Goal: Information Seeking & Learning: Learn about a topic

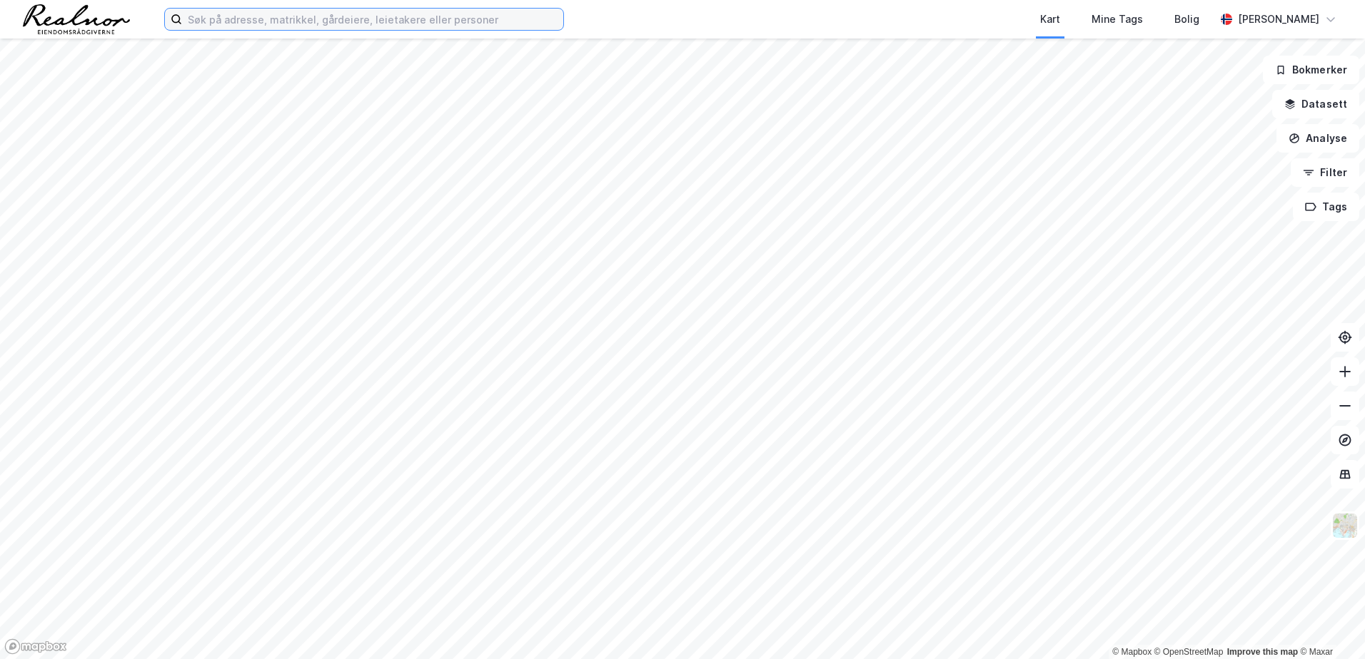
click at [228, 21] on input at bounding box center [372, 19] width 381 height 21
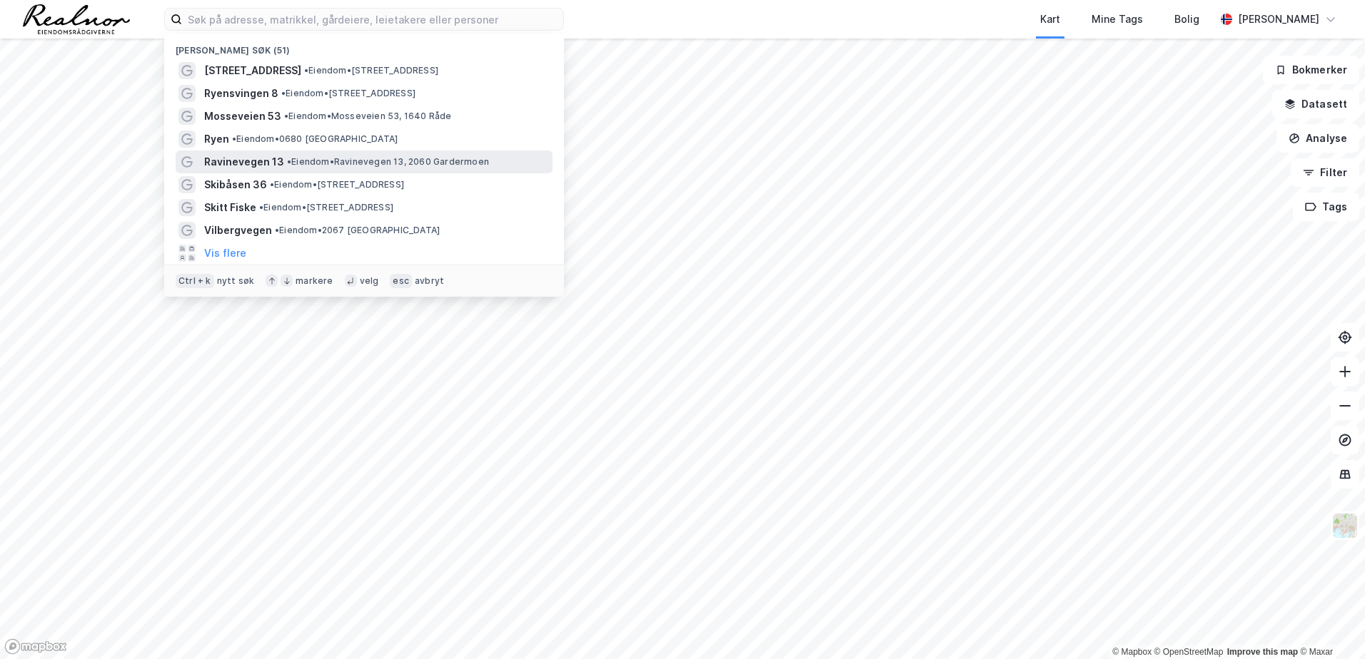
click at [247, 161] on span "Ravinevegen 13" at bounding box center [244, 161] width 80 height 17
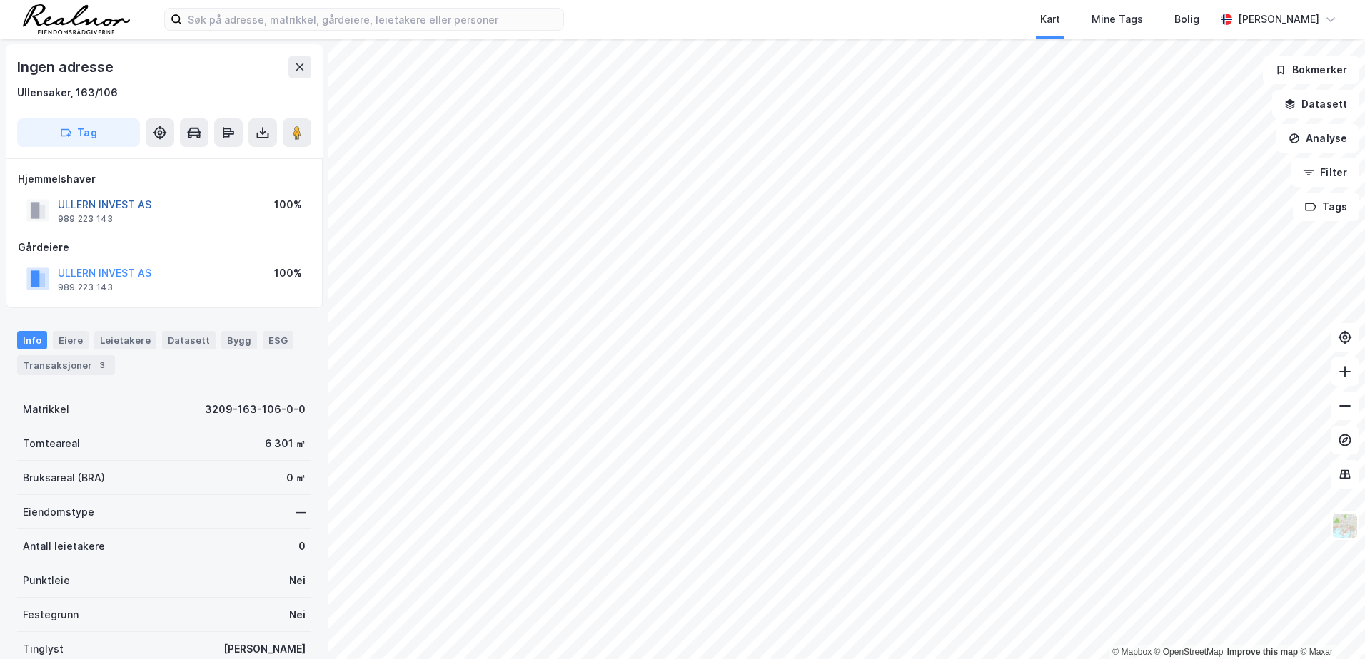
click at [0, 0] on button "ULLERN INVEST AS" at bounding box center [0, 0] width 0 height 0
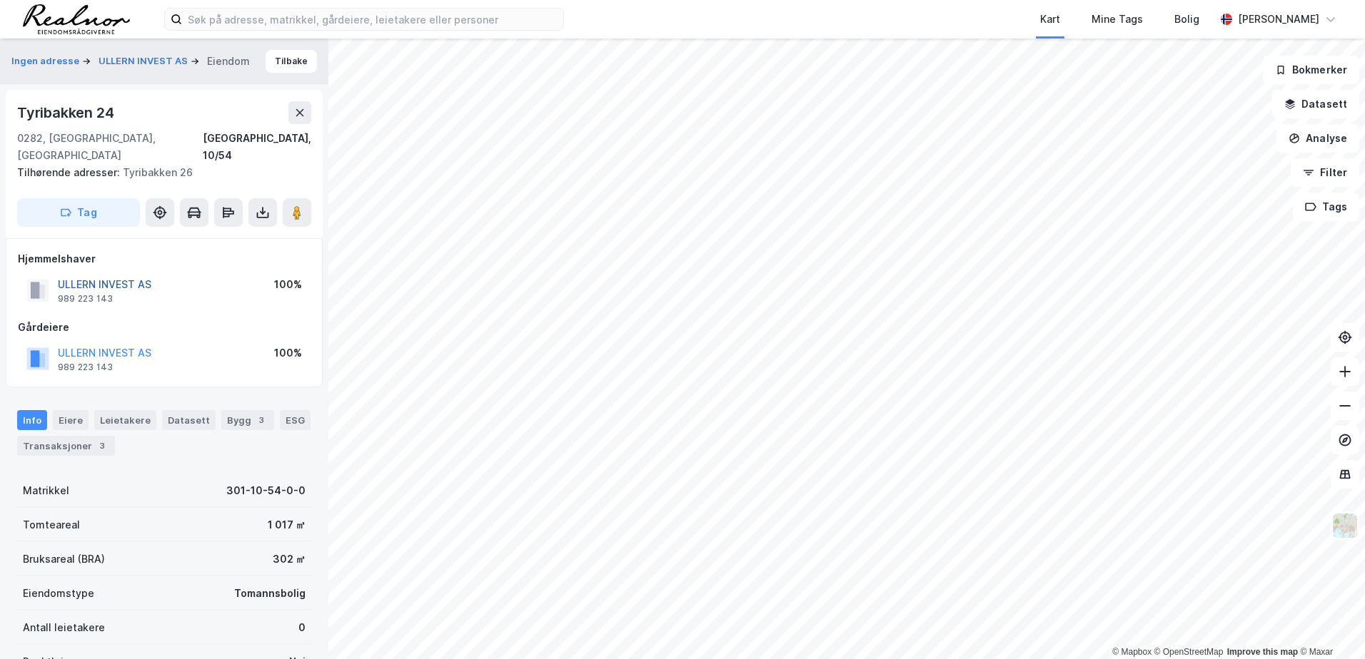
click at [0, 0] on button "ULLERN INVEST AS" at bounding box center [0, 0] width 0 height 0
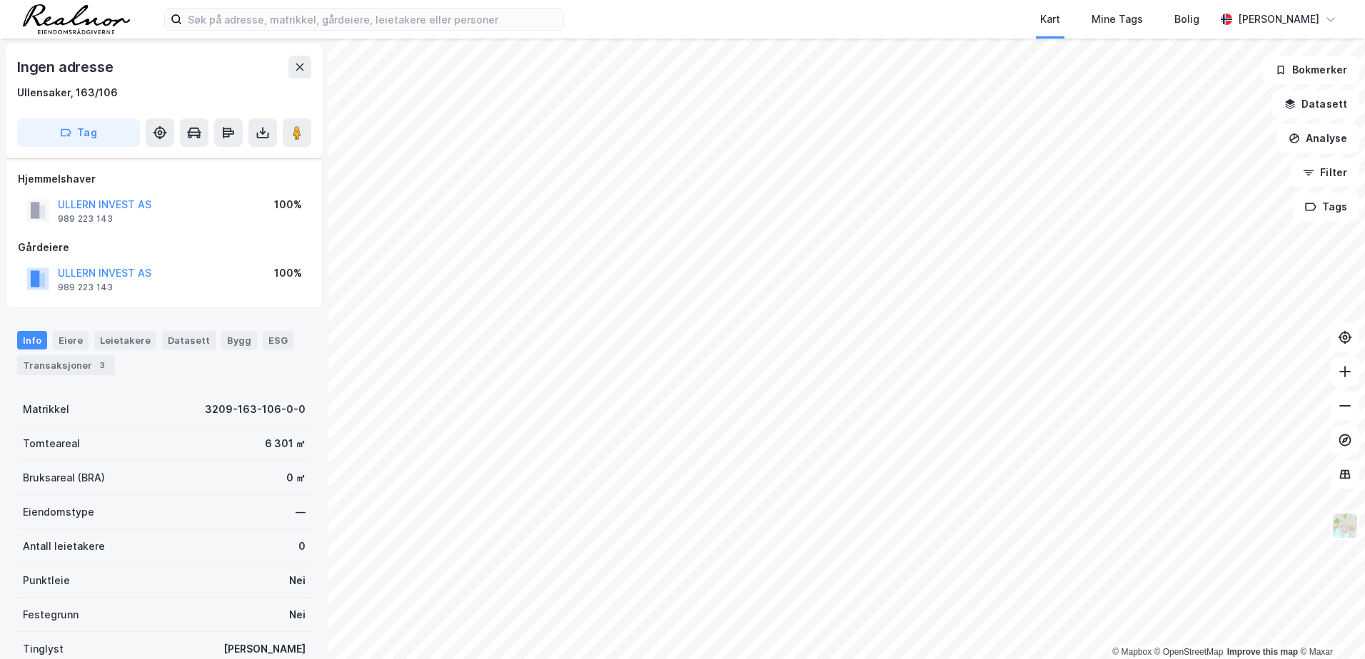
scroll to position [16, 0]
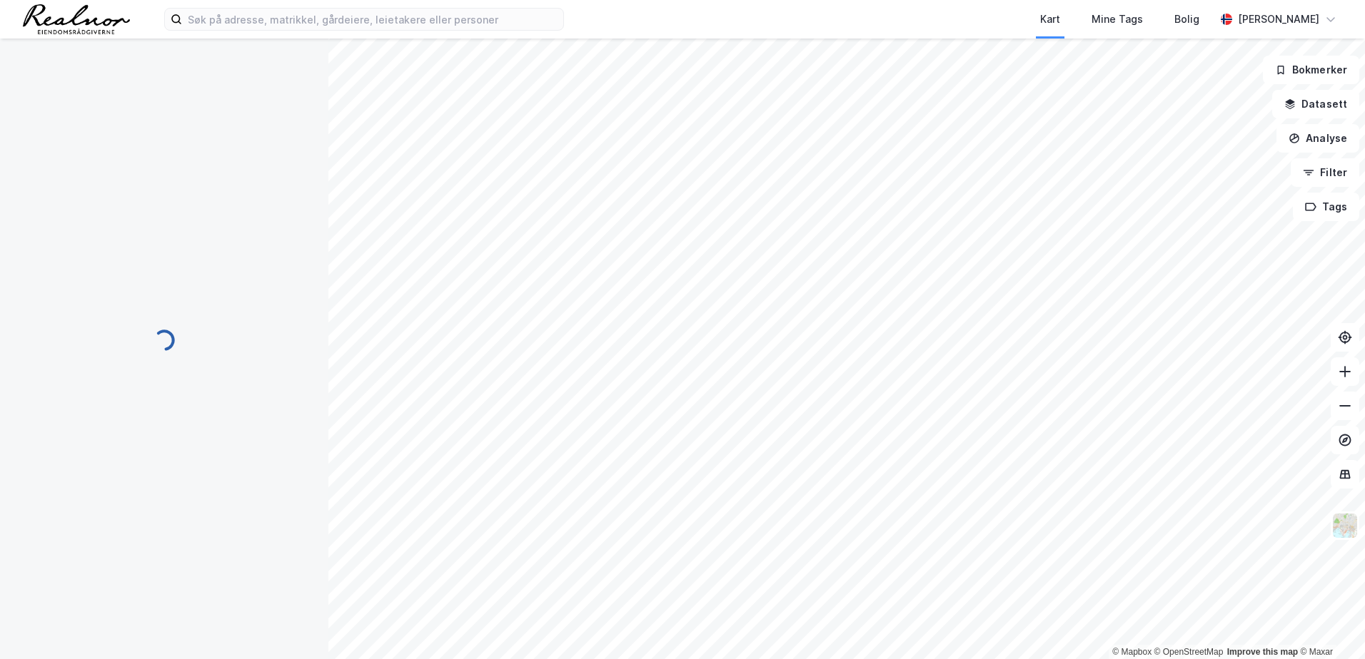
scroll to position [16, 0]
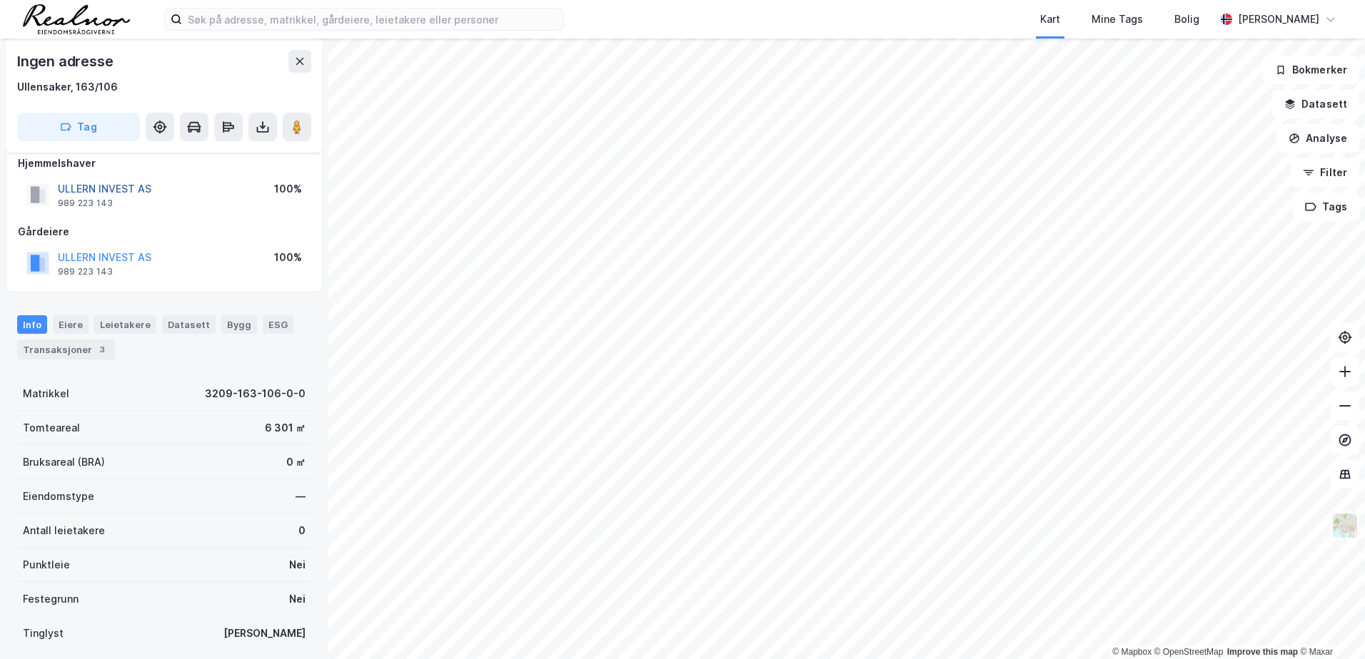
click at [0, 0] on button "ULLERN INVEST AS" at bounding box center [0, 0] width 0 height 0
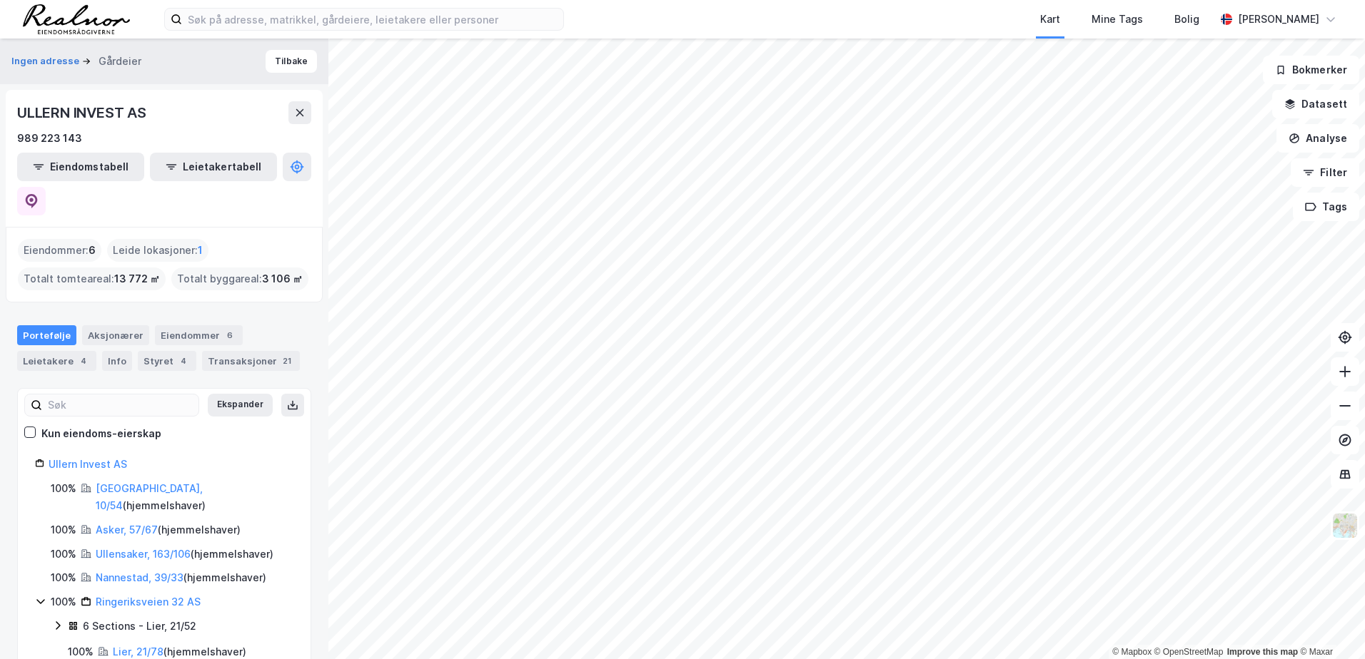
click at [743, 659] on html "Kart Mine Tags Bolig Stine Isaksen © Mapbox © OpenStreetMap Improve this map © …" at bounding box center [682, 329] width 1365 height 659
click at [126, 524] on link "Asker, 57/67" at bounding box center [127, 530] width 62 height 12
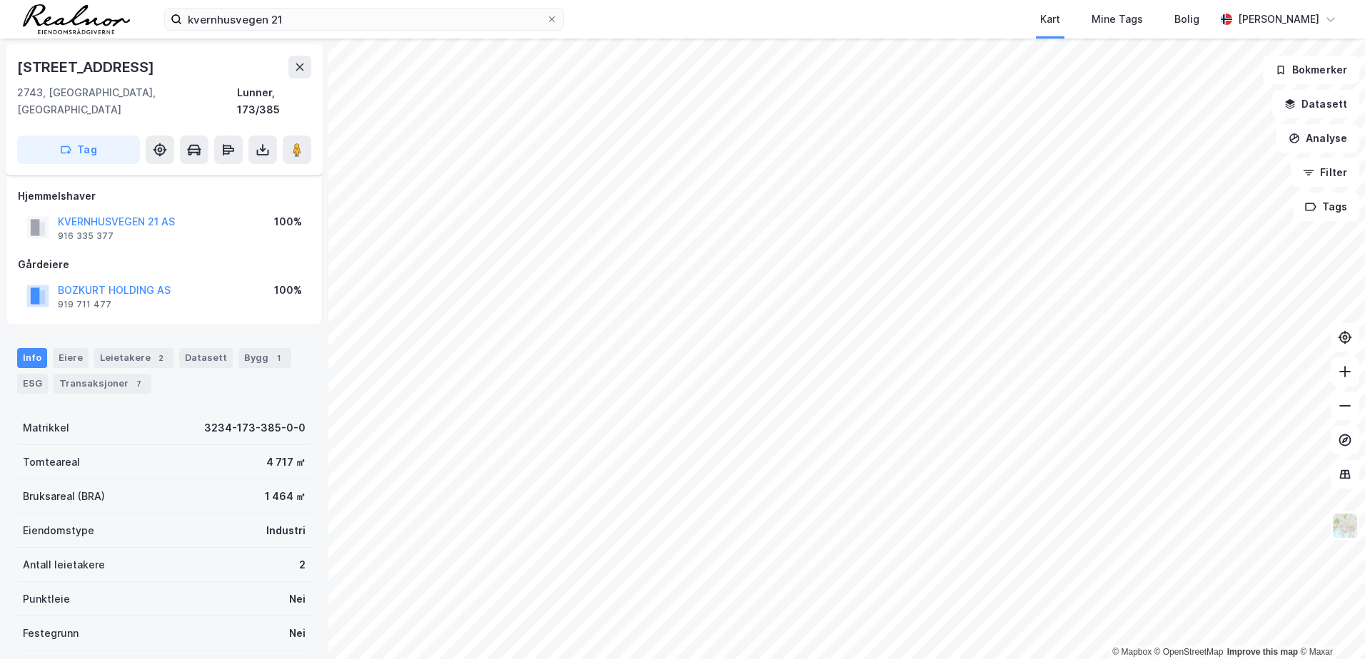
scroll to position [13, 0]
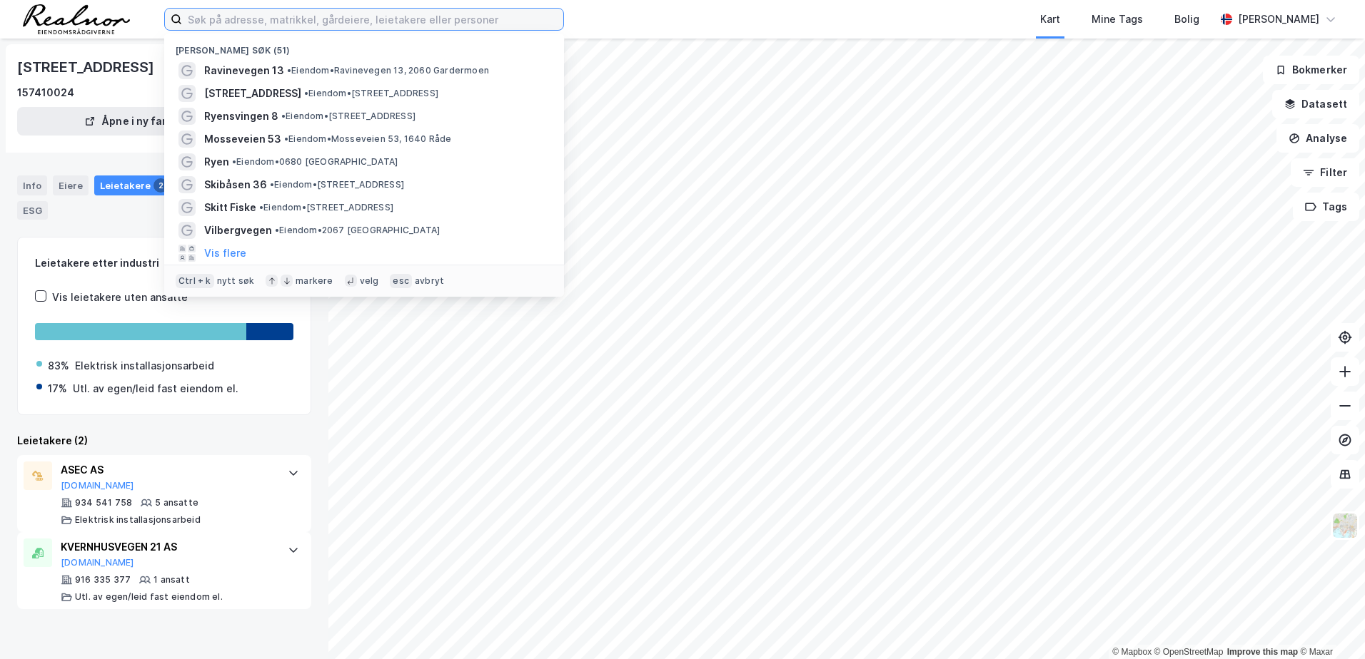
click at [211, 21] on input at bounding box center [372, 19] width 381 height 21
